Goal: Task Accomplishment & Management: Manage account settings

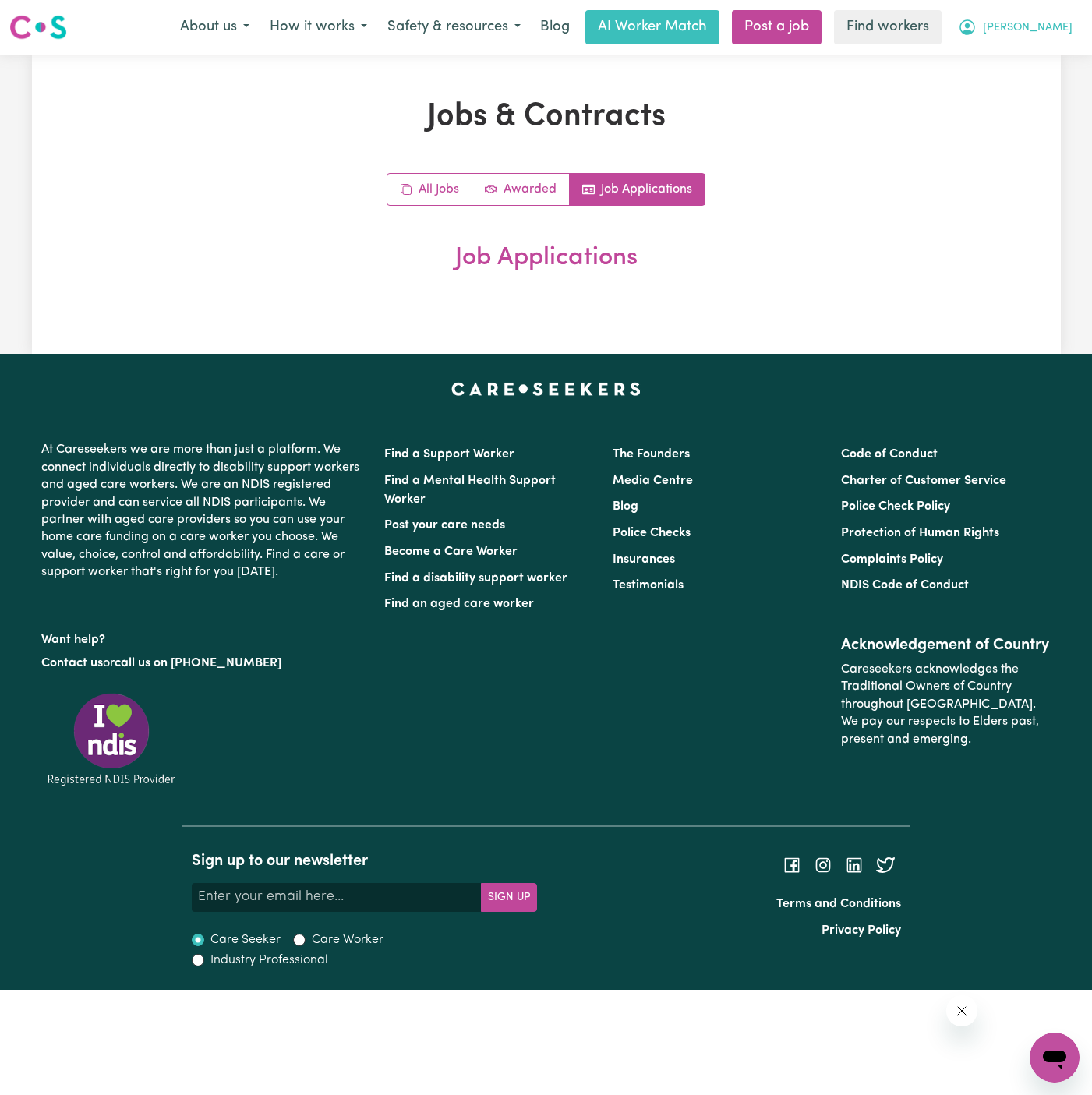
click at [1051, 28] on span "[PERSON_NAME]" at bounding box center [1028, 28] width 90 height 17
click at [1051, 84] on link "Logout" at bounding box center [1020, 90] width 123 height 29
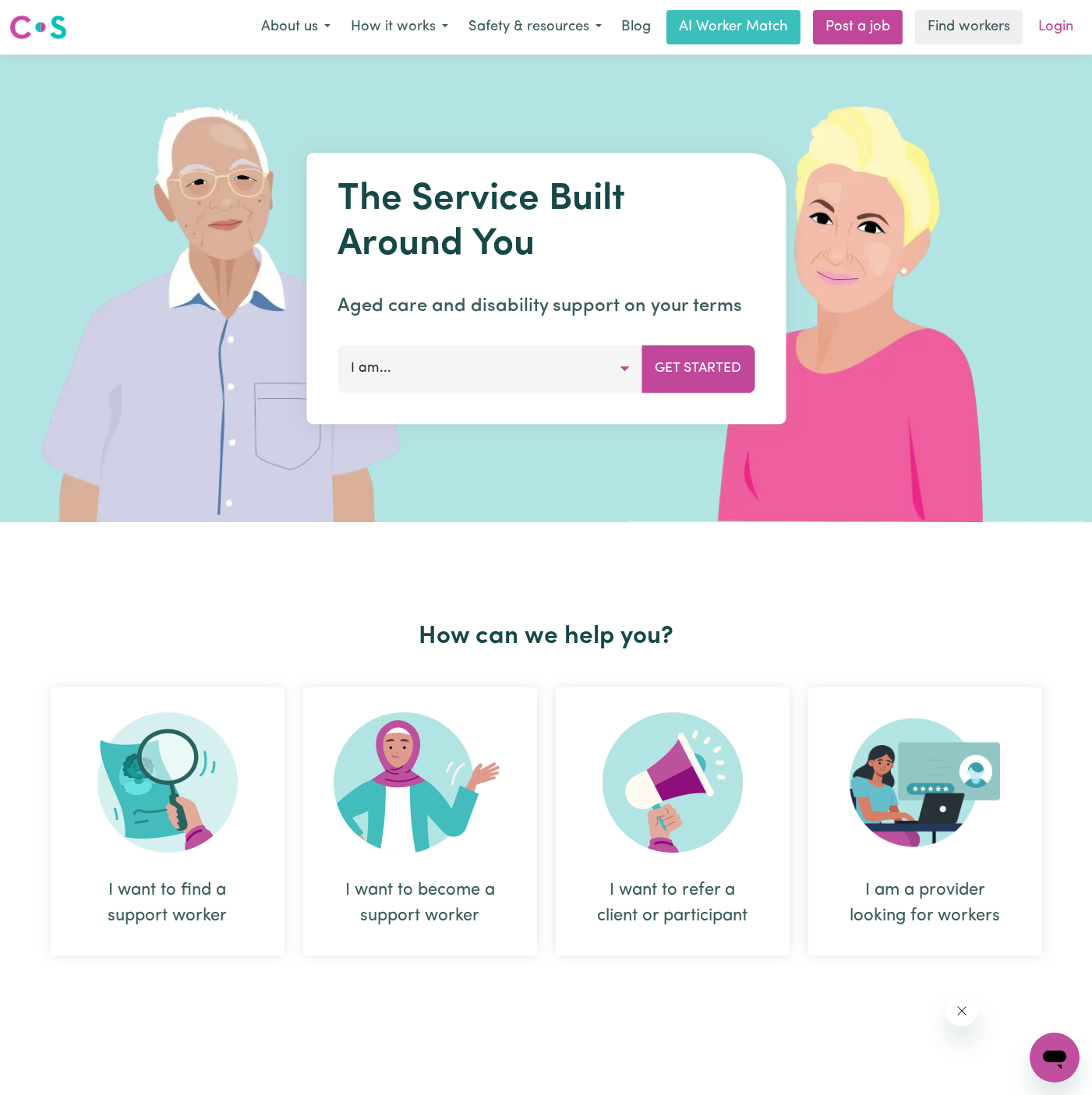
click at [1051, 33] on link "Login" at bounding box center [1055, 27] width 54 height 34
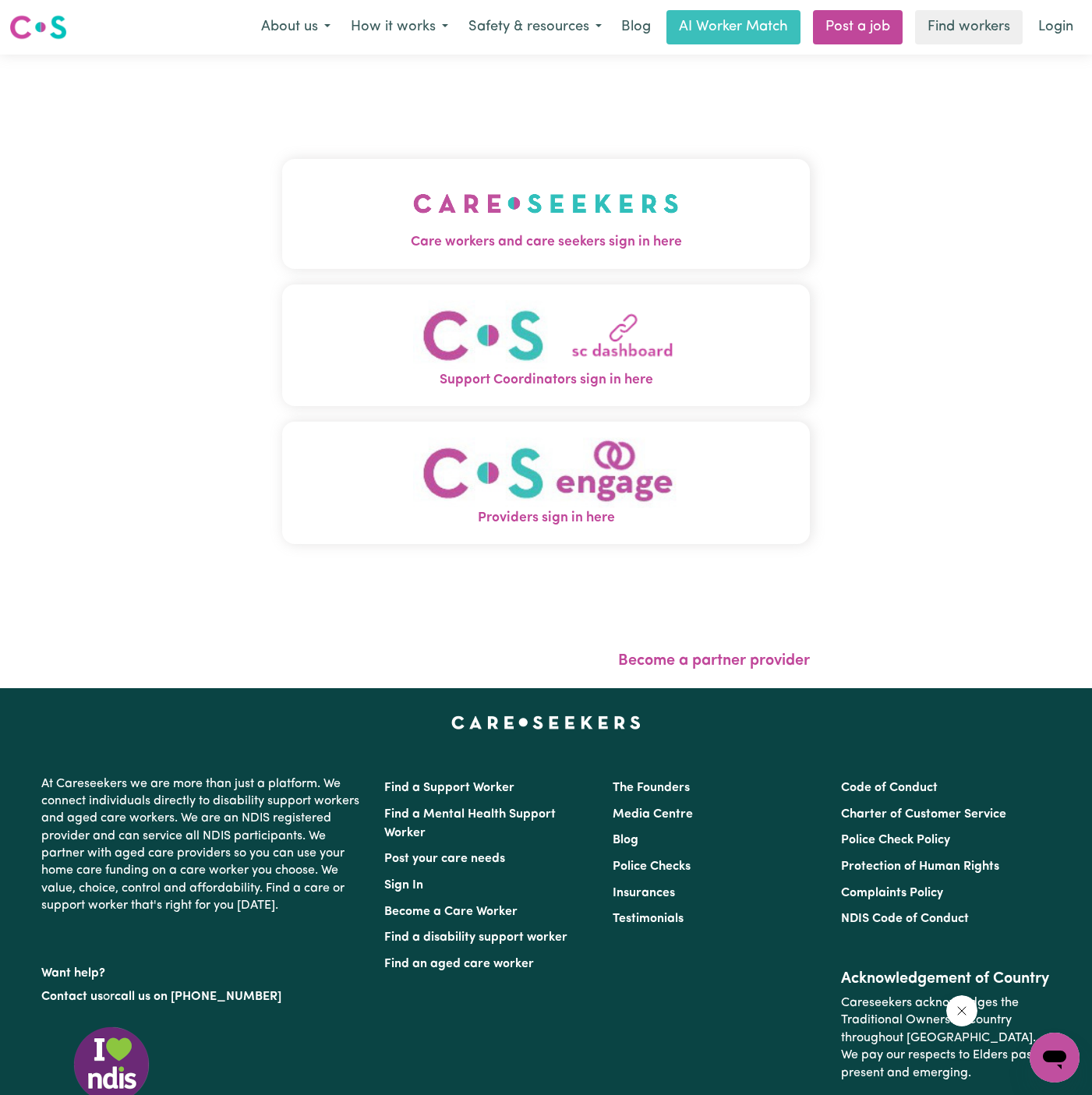
click at [530, 190] on img "Care workers and care seekers sign in here" at bounding box center [546, 203] width 266 height 58
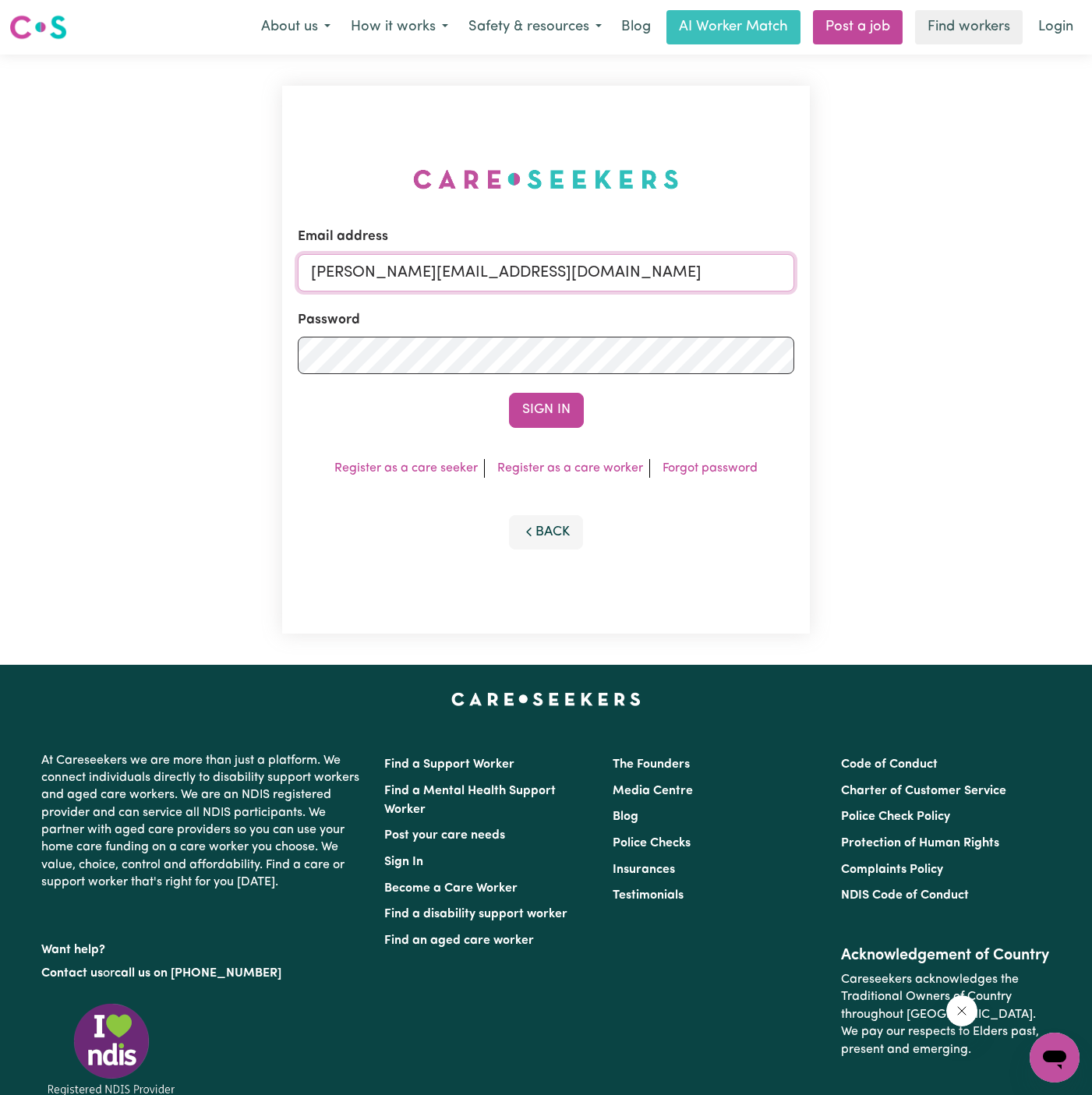
click at [560, 260] on input "[PERSON_NAME][EMAIL_ADDRESS][DOMAIN_NAME]" at bounding box center [546, 272] width 496 height 38
drag, startPoint x: 391, startPoint y: 268, endPoint x: 924, endPoint y: 288, distance: 533.4
click at [924, 288] on div "Email address [EMAIL_ADDRESS][DOMAIN_NAME] Password Sign In Register as a care …" at bounding box center [546, 359] width 1092 height 610
type input "[EMAIL_ADDRESS][PERSON_NAME][DOMAIN_NAME]"
click at [509, 393] on button "Sign In" at bounding box center [546, 409] width 75 height 34
